Goal: Find specific page/section: Find specific page/section

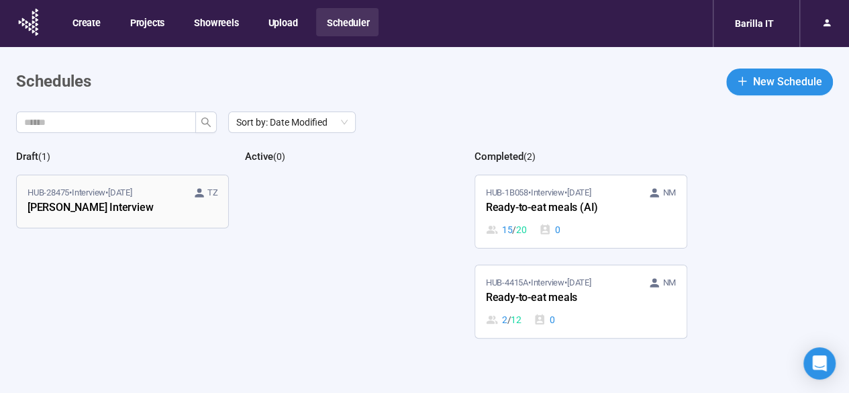
click at [174, 195] on div "HUB-28475 • Interview • [DATE] TZ" at bounding box center [123, 192] width 190 height 13
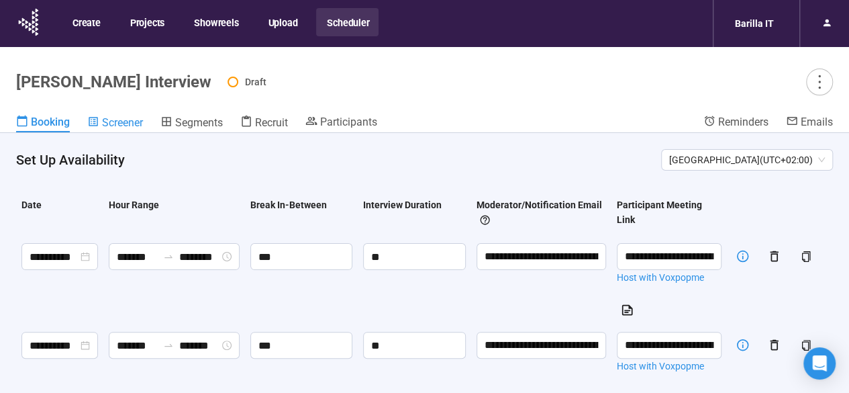
click at [132, 115] on div "Screener" at bounding box center [115, 121] width 56 height 13
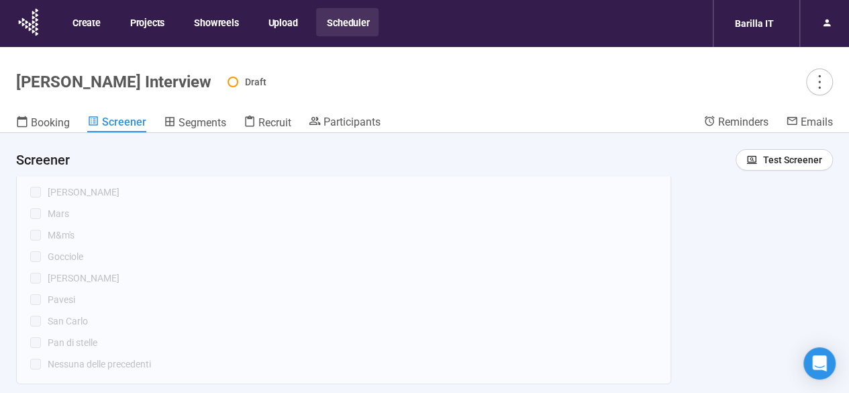
scroll to position [2478, 0]
click at [349, 22] on button "Scheduler" at bounding box center [347, 22] width 62 height 28
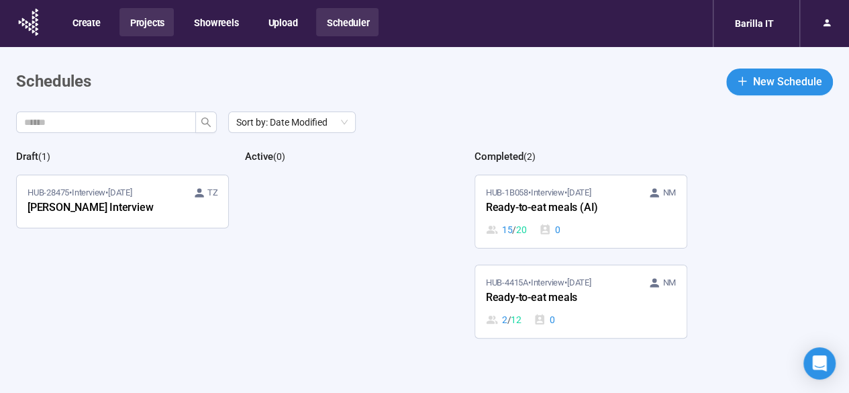
click at [158, 19] on button "Projects" at bounding box center [146, 22] width 54 height 28
